Goal: Task Accomplishment & Management: Use online tool/utility

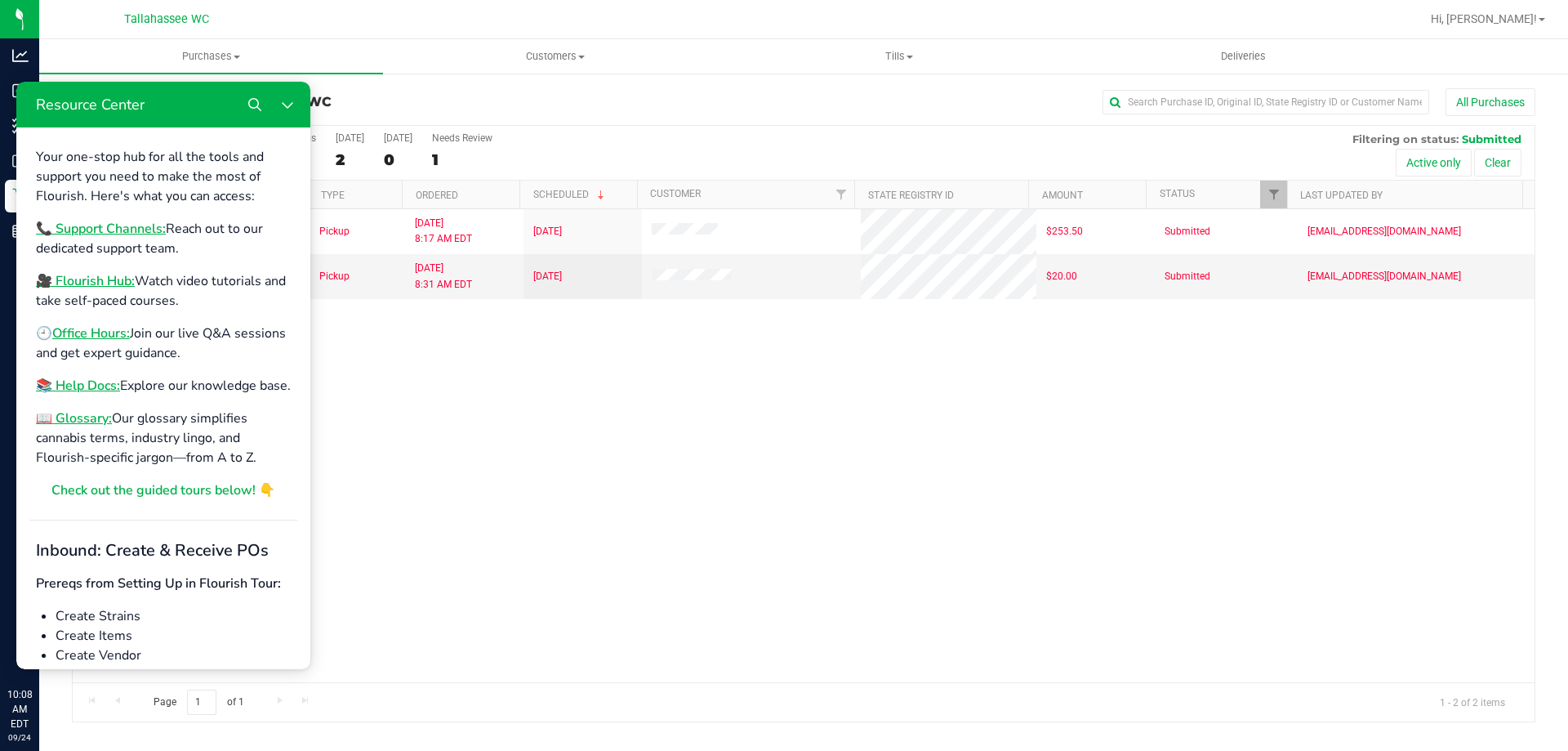
click at [571, 431] on div "11997036 (327202605) N/A Pickup 9/24/2025 8:17 AM EDT 9/24/2025 $253.50 Submitt…" at bounding box center [803, 446] width 1462 height 473
click at [283, 103] on icon "Close Resource Center" at bounding box center [288, 105] width 11 height 6
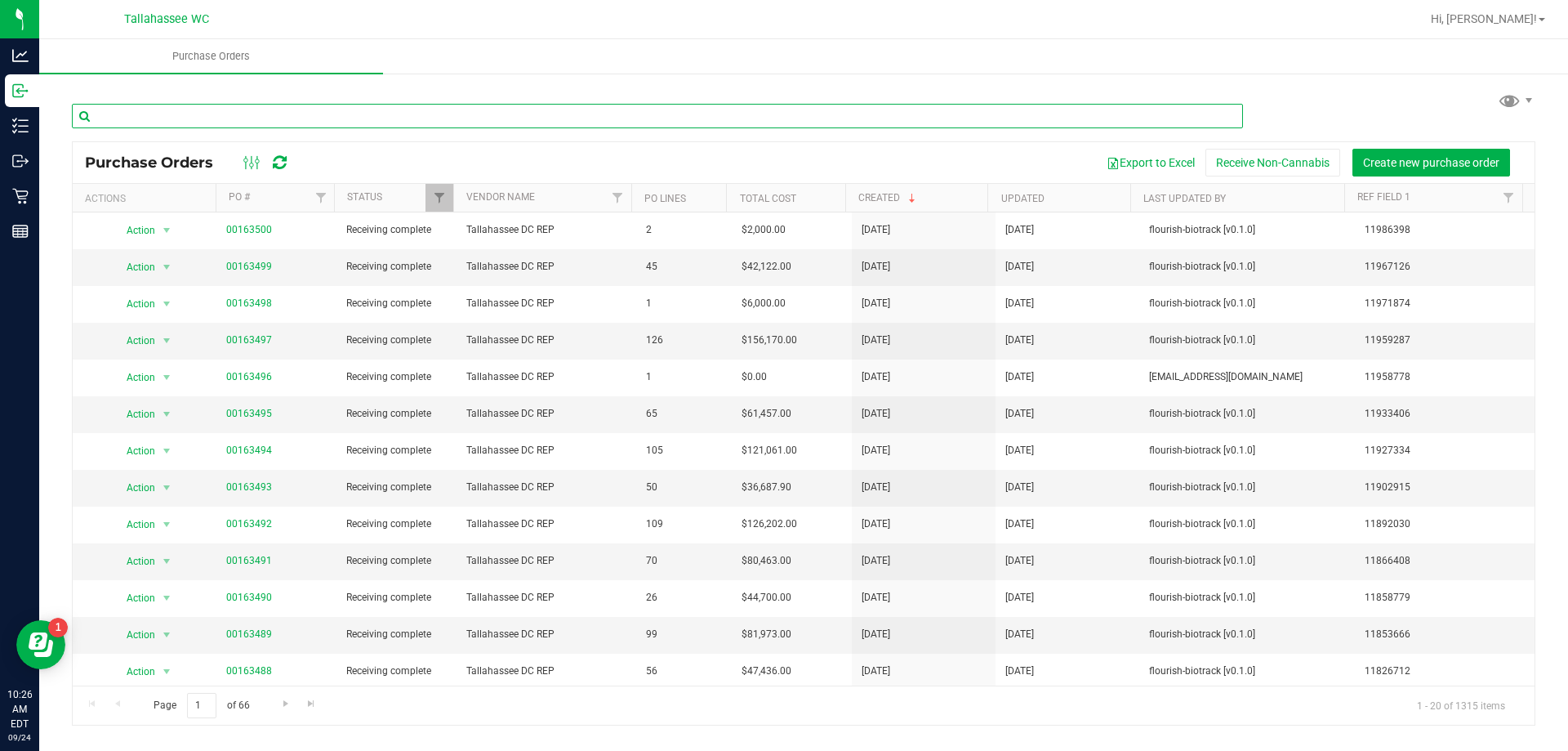
click at [357, 107] on input "text" at bounding box center [658, 116] width 1171 height 25
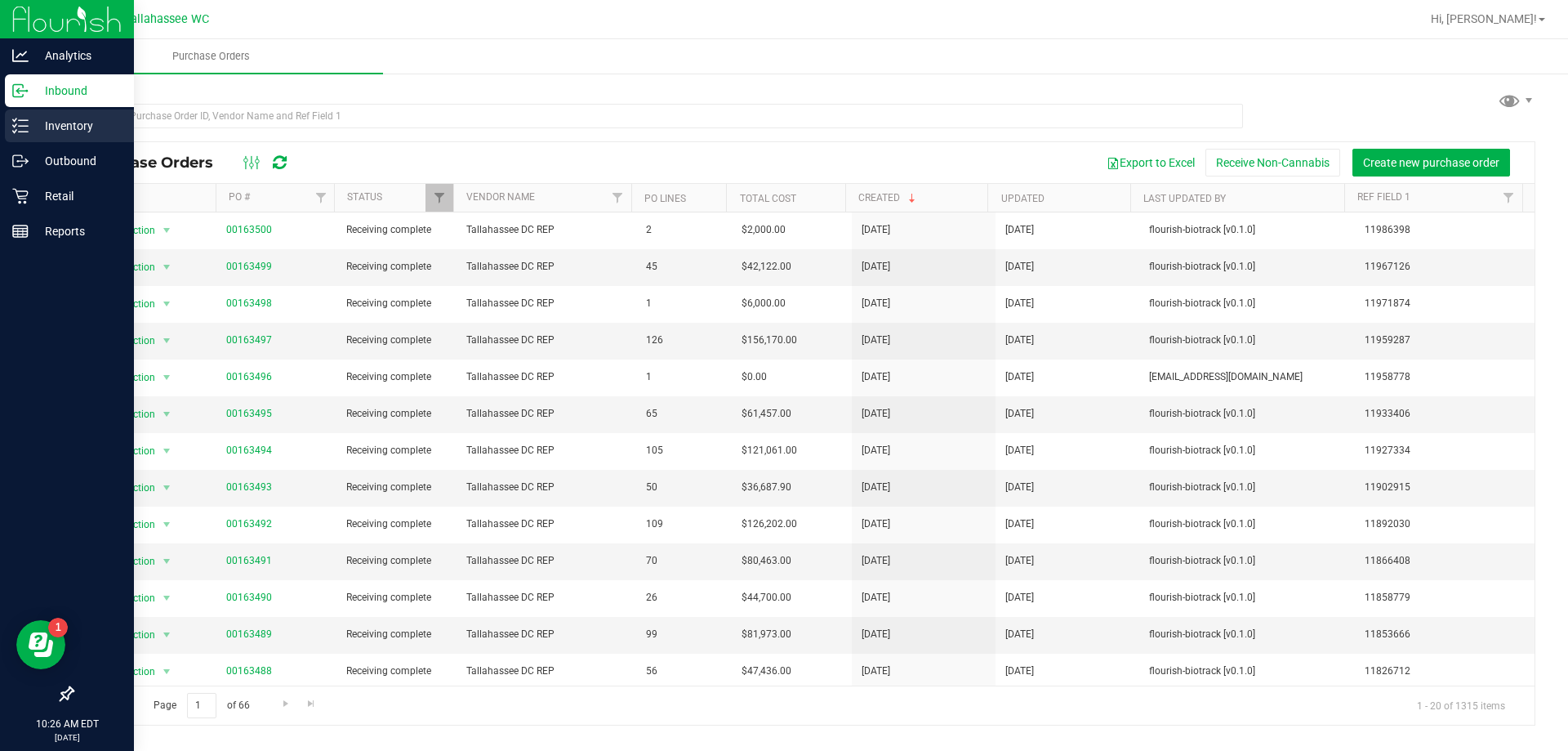
click at [26, 135] on div "Inventory" at bounding box center [69, 125] width 129 height 33
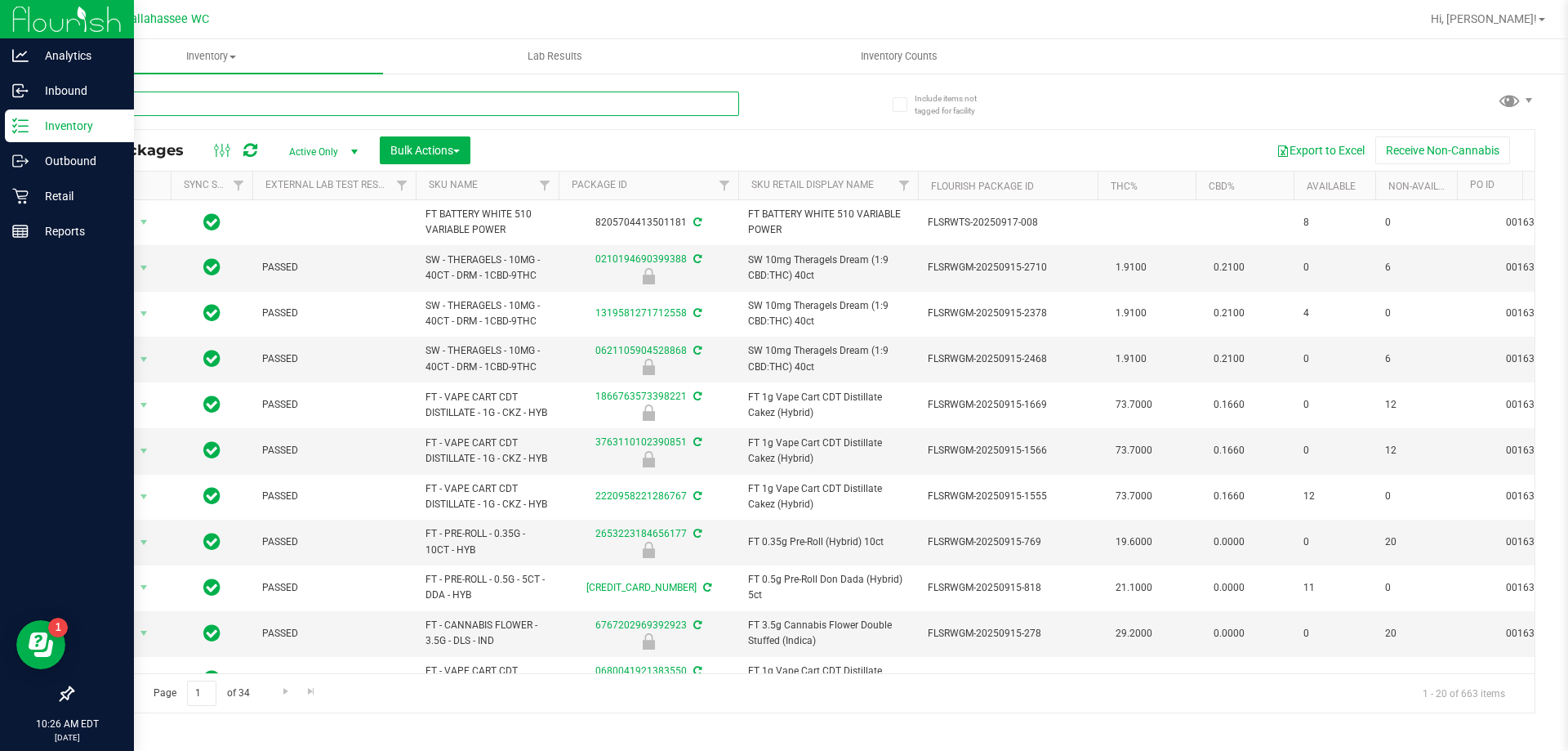
click at [185, 107] on input "text" at bounding box center [406, 104] width 667 height 25
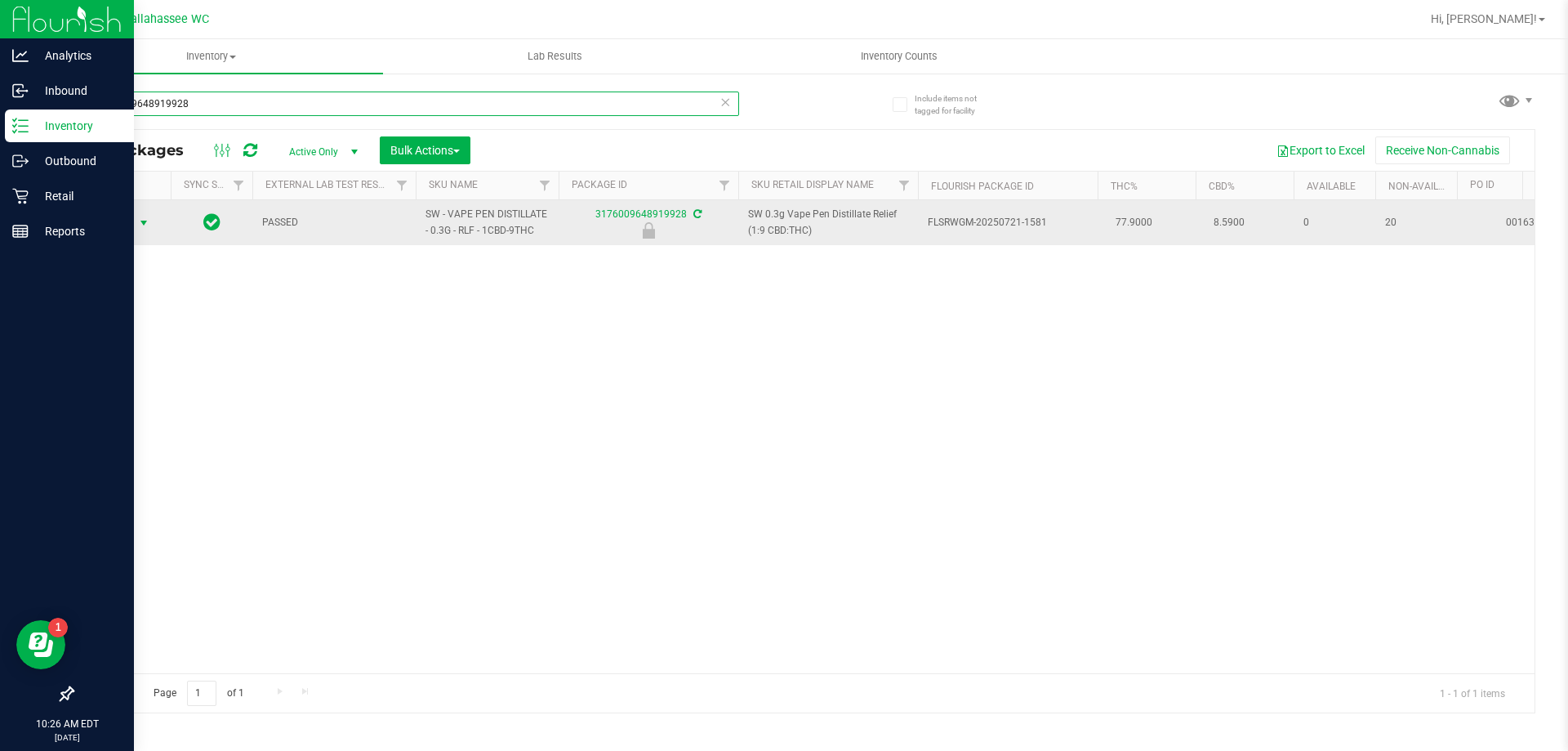
type input "3176009648919928"
click at [144, 220] on span "select" at bounding box center [144, 223] width 13 height 13
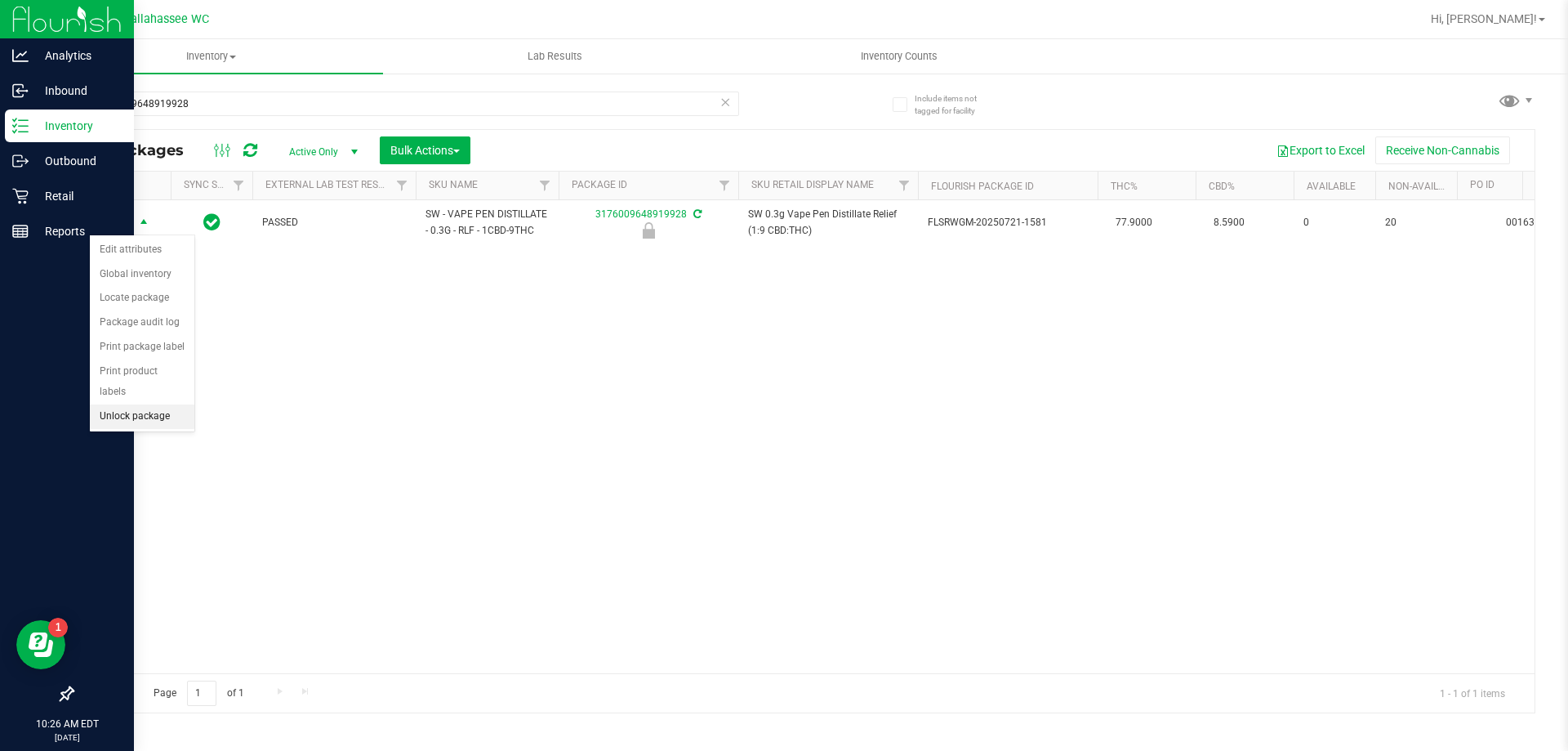
click at [170, 405] on li "Unlock package" at bounding box center [142, 417] width 105 height 25
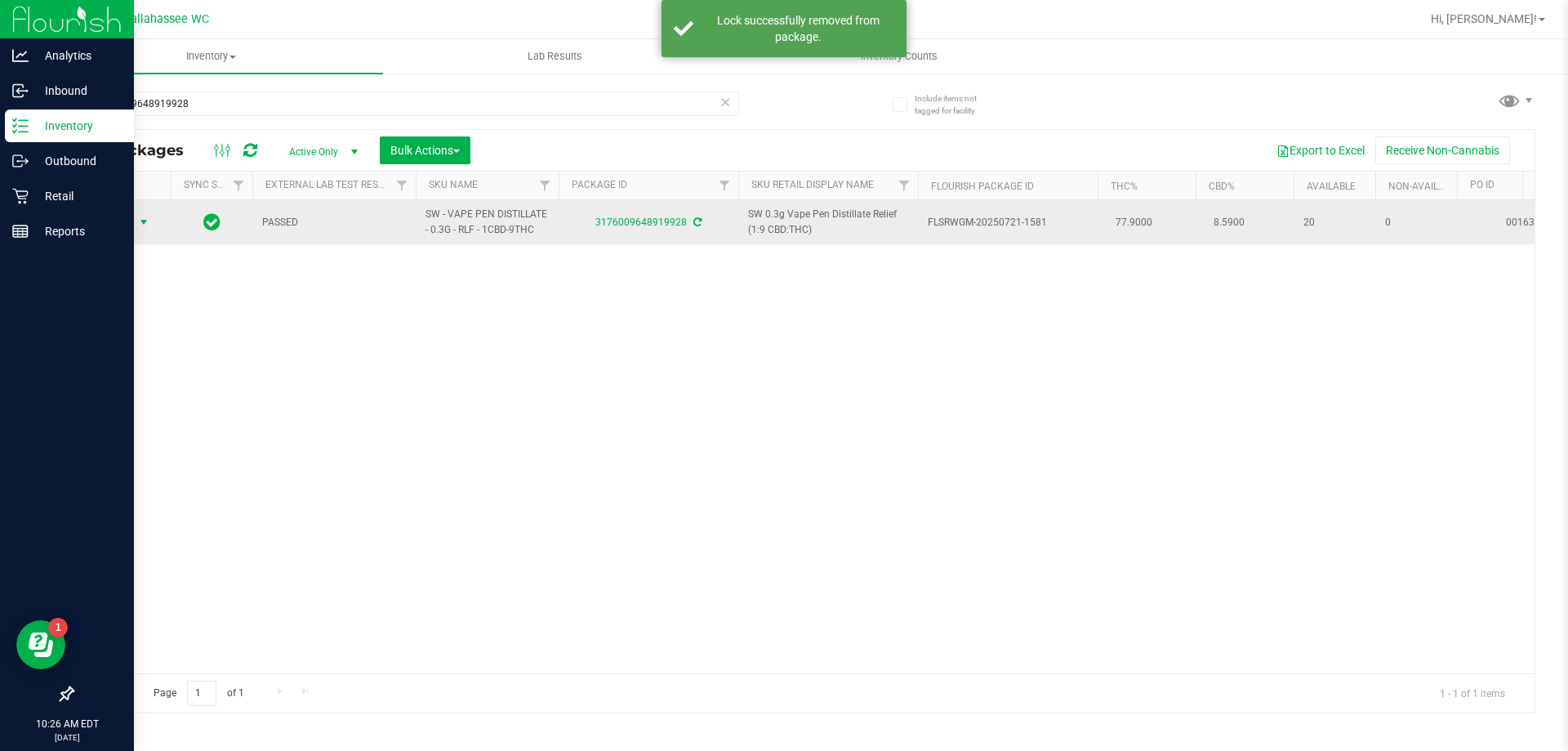
click at [145, 220] on span "select" at bounding box center [144, 222] width 13 height 13
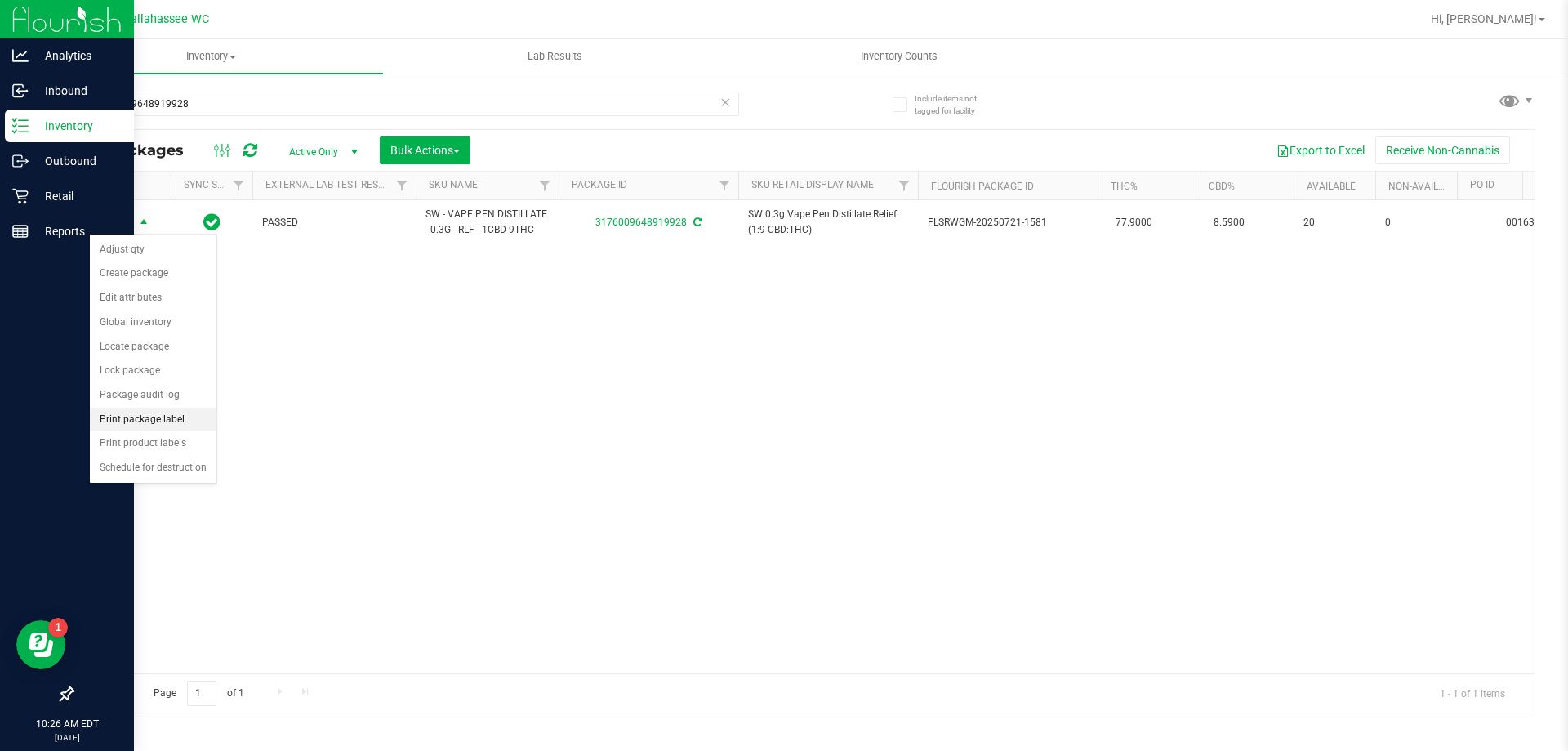
click at [202, 425] on li "Print package label" at bounding box center [153, 420] width 127 height 25
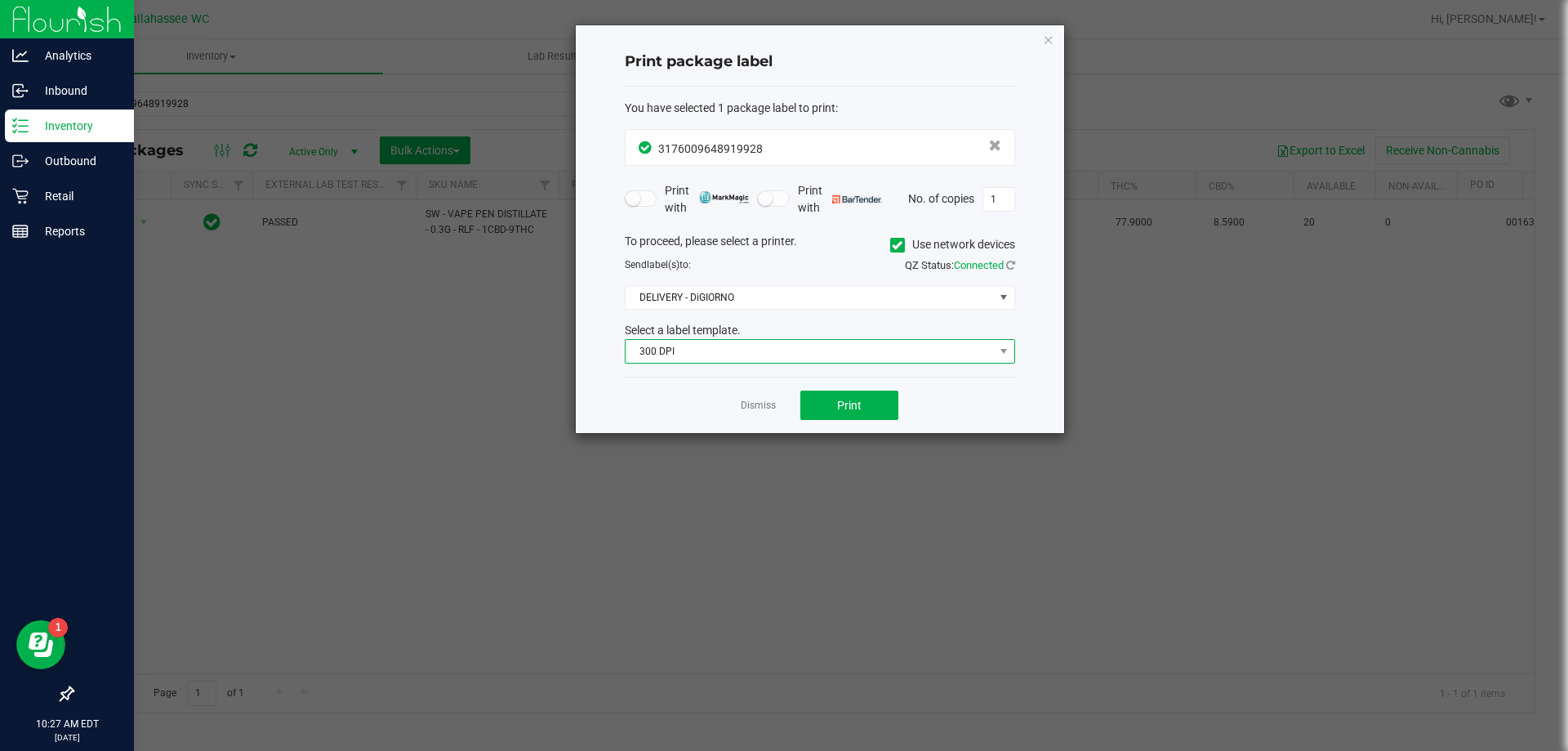
click at [821, 355] on span "300 DPI" at bounding box center [809, 352] width 368 height 23
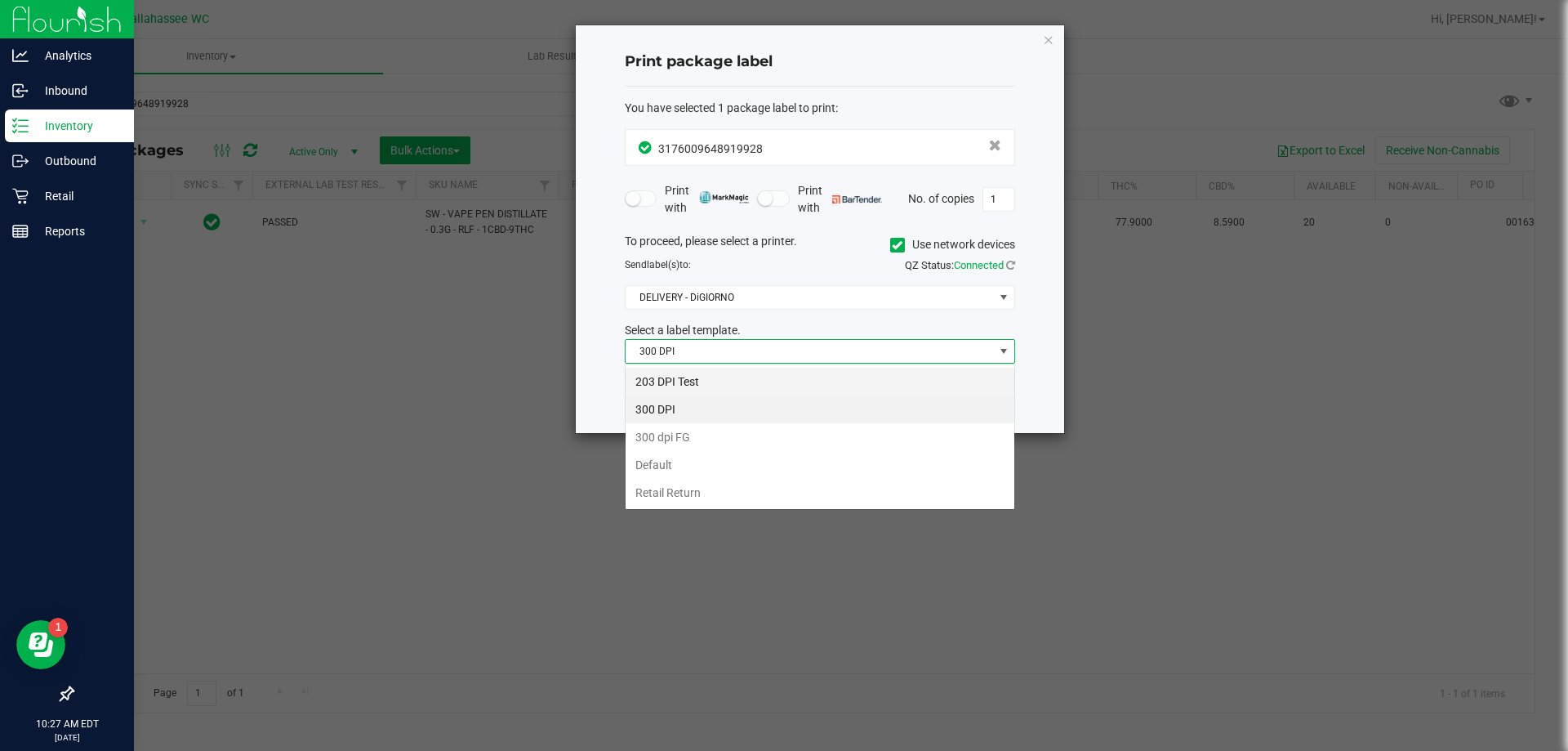
scroll to position [25, 390]
click at [815, 386] on li "203 DPI Test" at bounding box center [820, 381] width 389 height 28
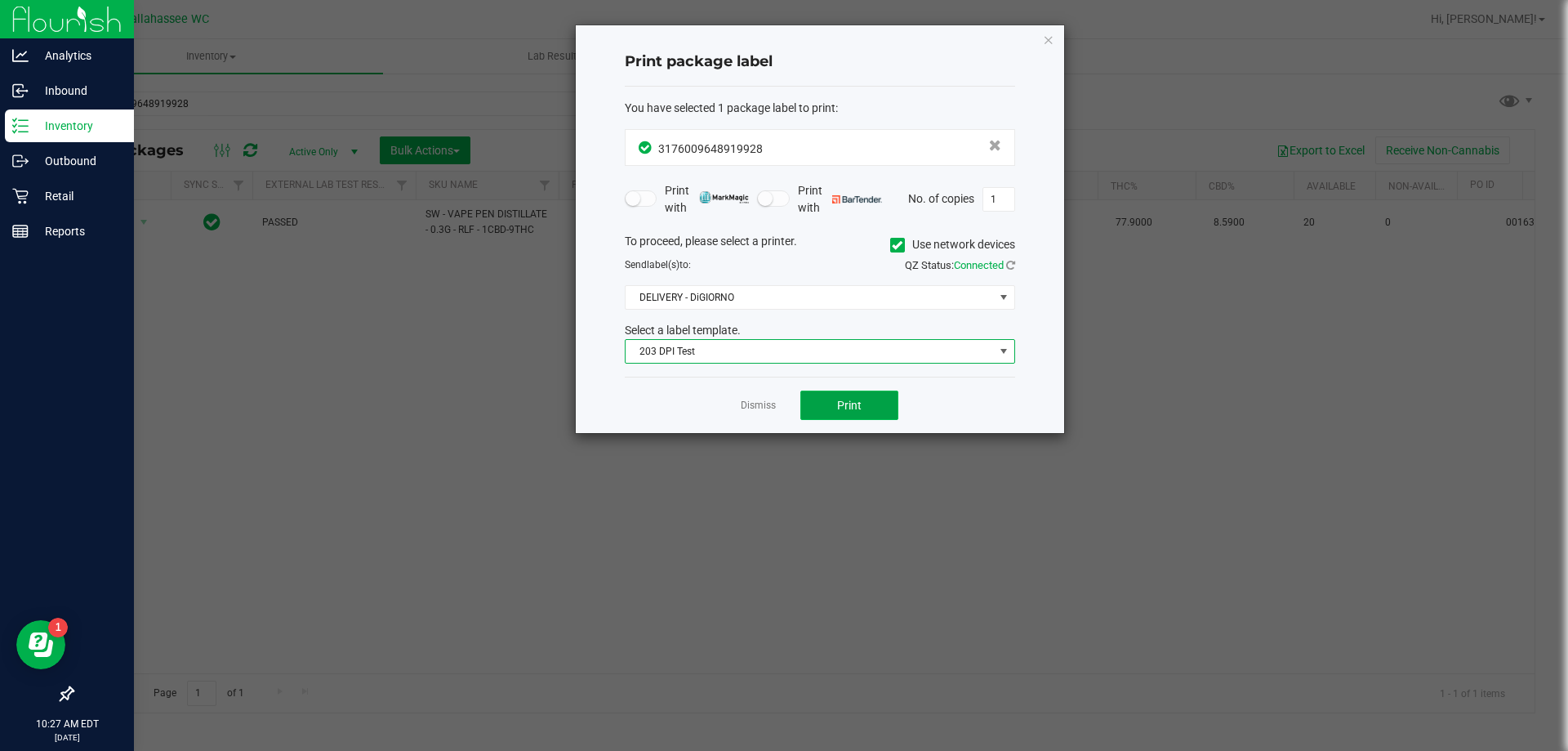
click at [855, 415] on button "Print" at bounding box center [849, 405] width 98 height 29
click at [757, 399] on link "Dismiss" at bounding box center [759, 406] width 35 height 14
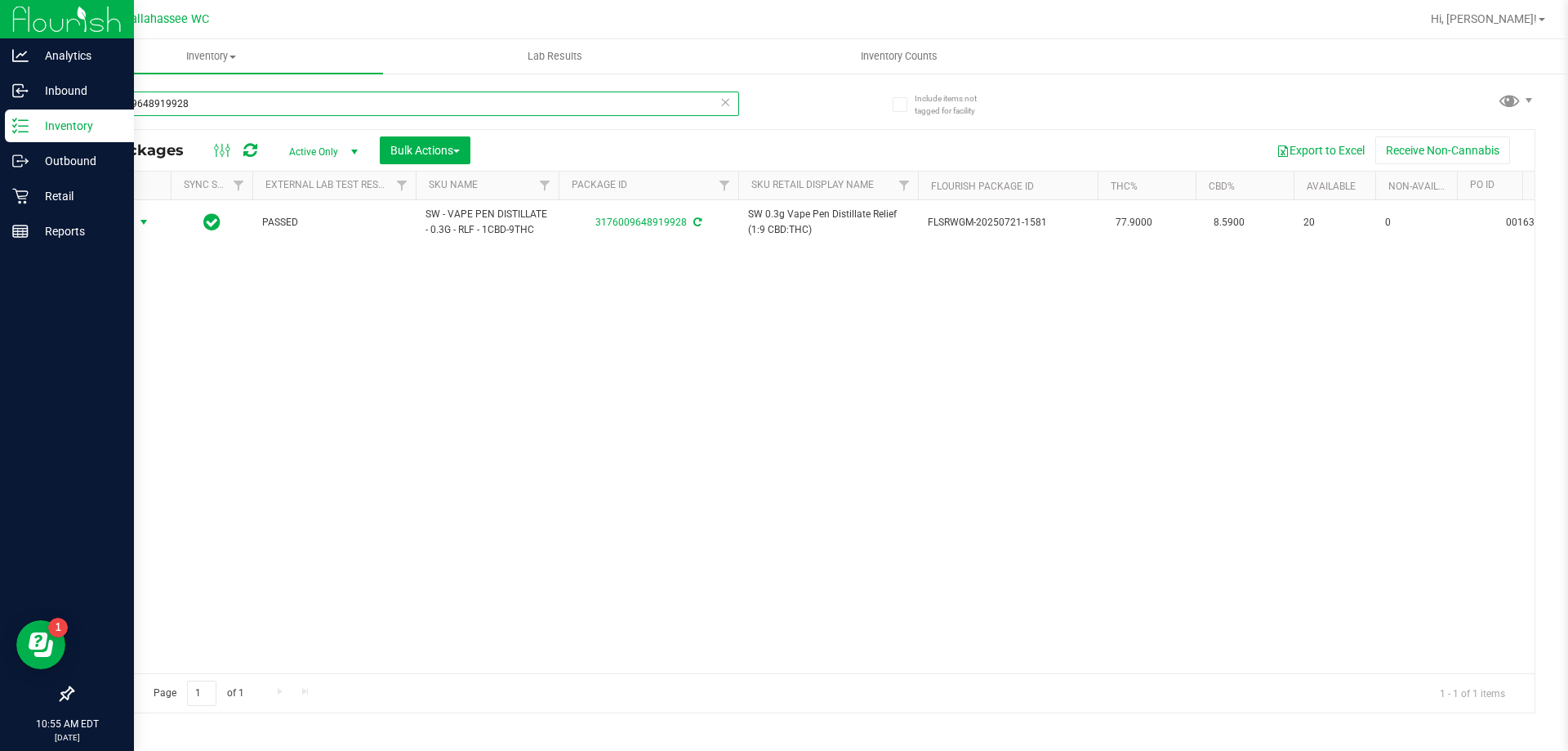
click at [246, 99] on input "3176009648919928" at bounding box center [406, 104] width 667 height 25
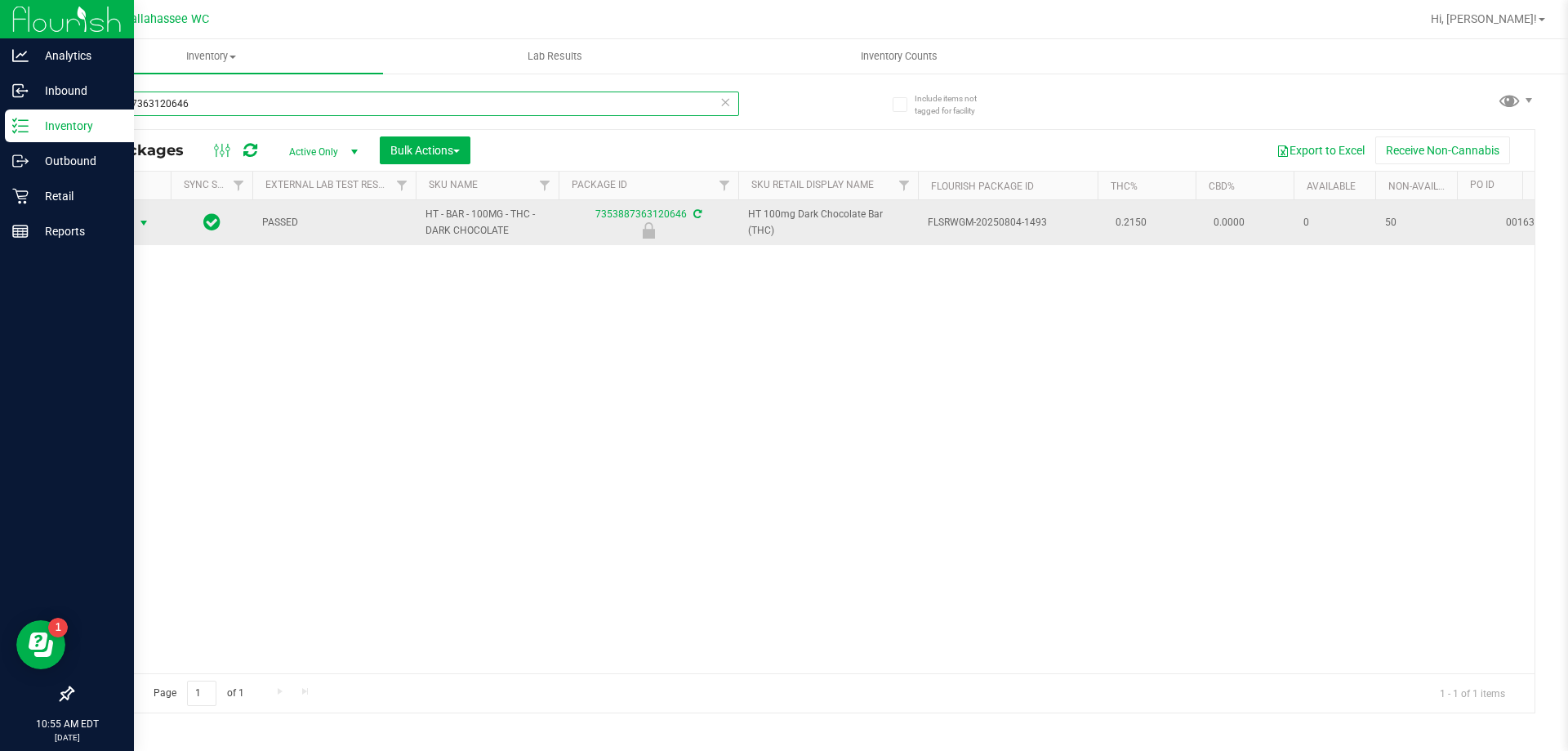
type input "7353887363120646"
click at [141, 225] on span "select" at bounding box center [144, 223] width 13 height 13
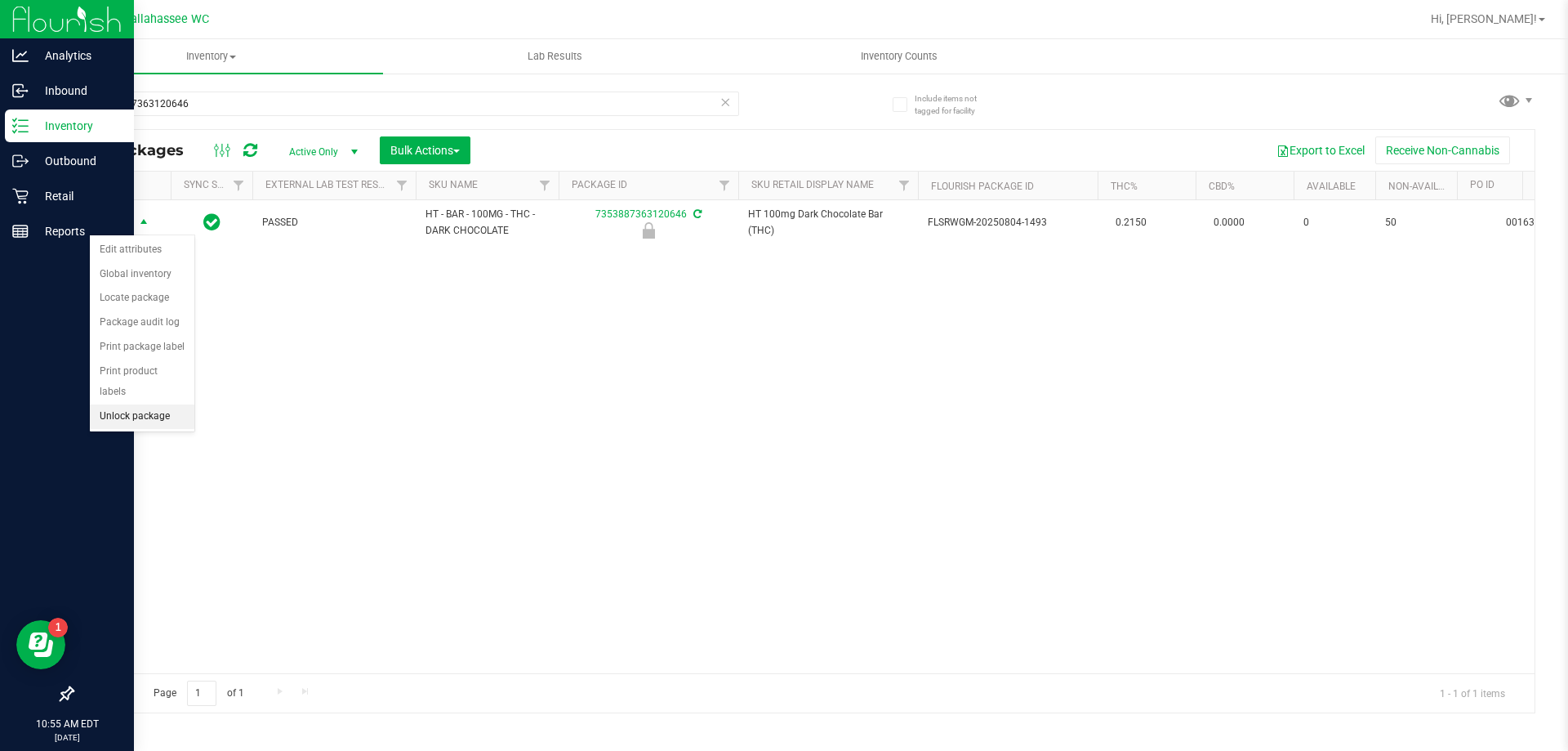
click at [159, 405] on li "Unlock package" at bounding box center [142, 417] width 105 height 25
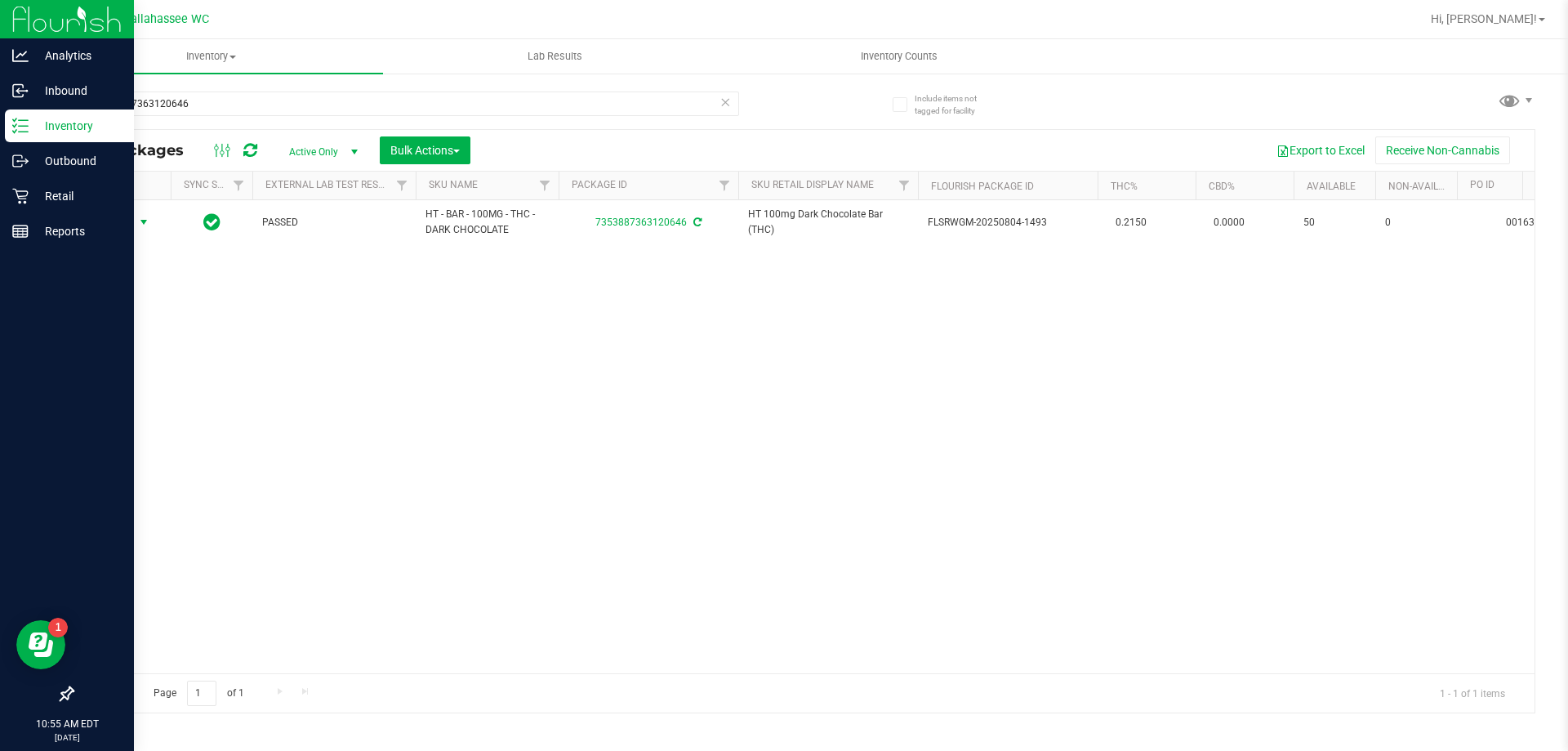
click at [144, 222] on span "select" at bounding box center [144, 222] width 13 height 13
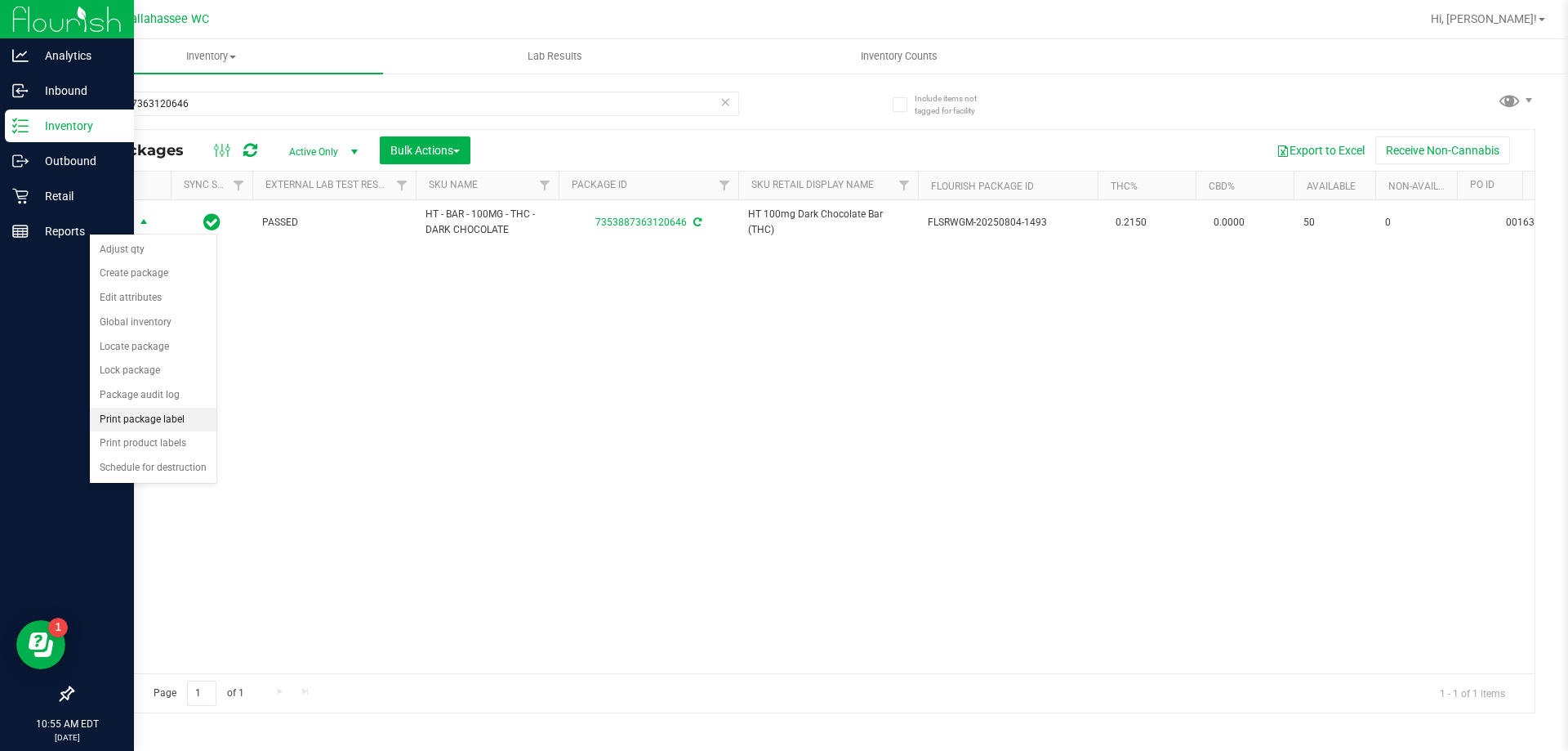
click at [136, 418] on li "Print package label" at bounding box center [153, 420] width 127 height 25
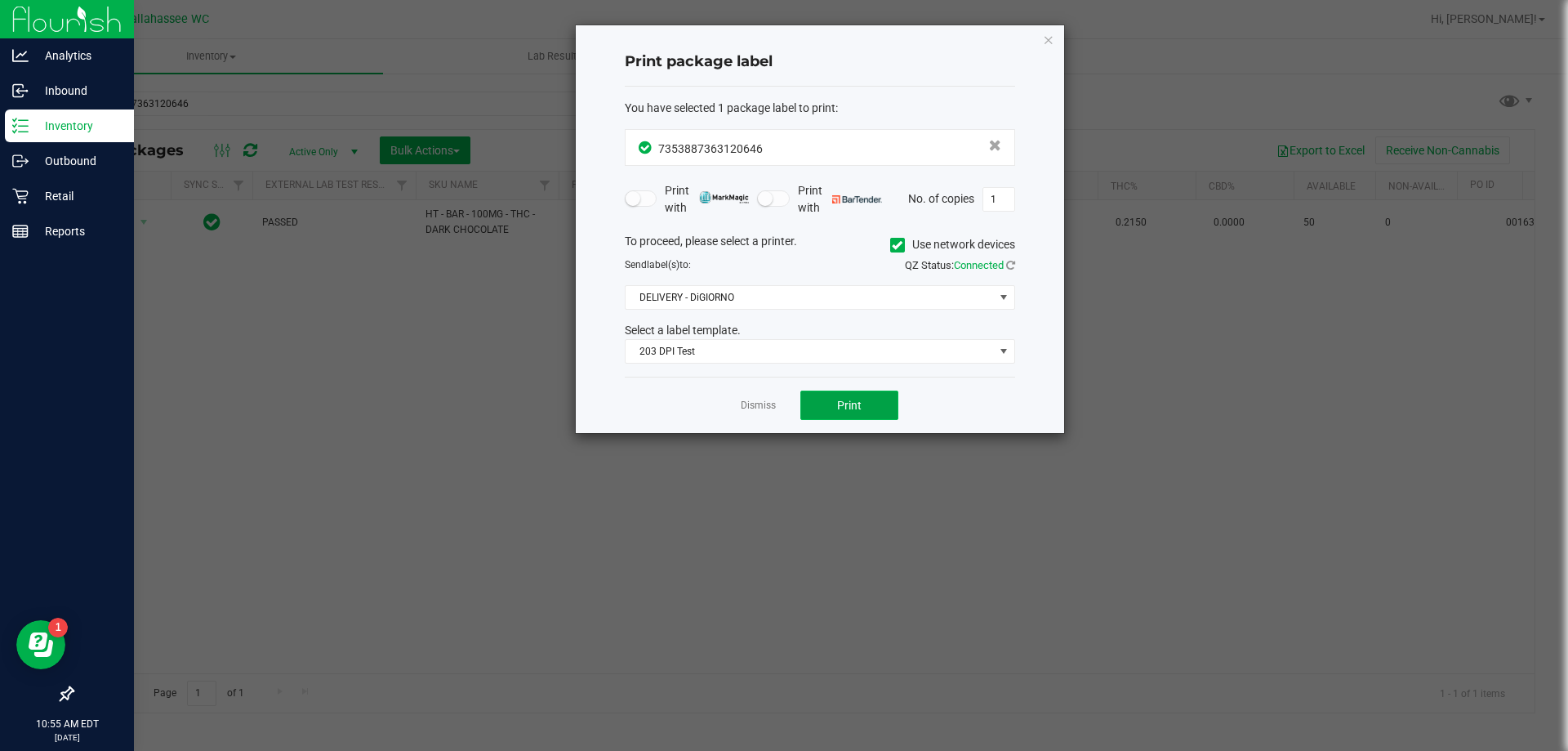
click at [816, 412] on button "Print" at bounding box center [849, 405] width 98 height 29
